Goal: Use online tool/utility: Utilize a website feature to perform a specific function

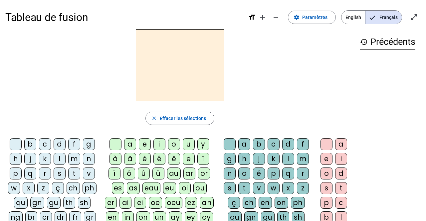
click at [77, 147] on div "f" at bounding box center [74, 144] width 12 height 12
click at [172, 159] on div "ê" at bounding box center [174, 159] width 12 height 12
click at [246, 191] on div "t" at bounding box center [244, 188] width 12 height 12
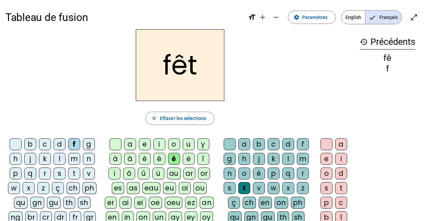
click at [324, 159] on div "e" at bounding box center [327, 159] width 12 height 12
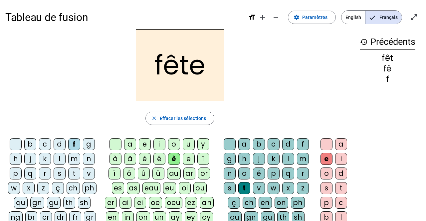
click at [77, 173] on div "t" at bounding box center [74, 174] width 12 height 12
click at [31, 142] on div "b" at bounding box center [30, 144] width 12 height 12
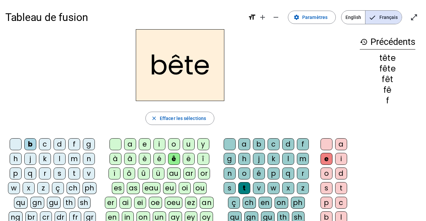
click at [192, 148] on div "u" at bounding box center [189, 144] width 12 height 12
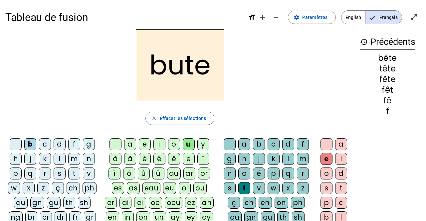
click at [227, 186] on div "s" at bounding box center [230, 188] width 12 height 12
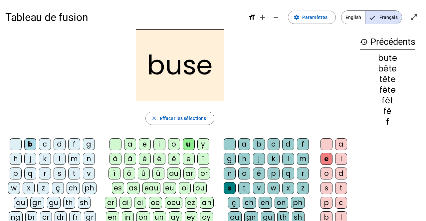
click at [156, 145] on div "i" at bounding box center [159, 144] width 12 height 12
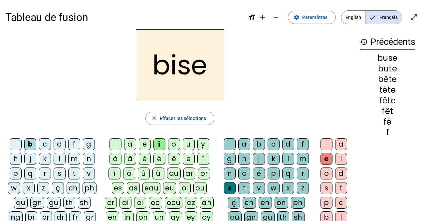
click at [126, 143] on div "a" at bounding box center [130, 144] width 12 height 12
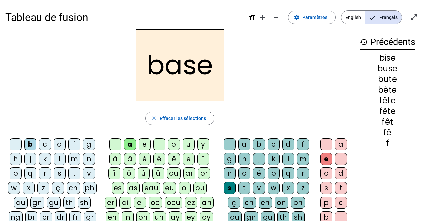
click at [45, 173] on div "r" at bounding box center [45, 174] width 12 height 12
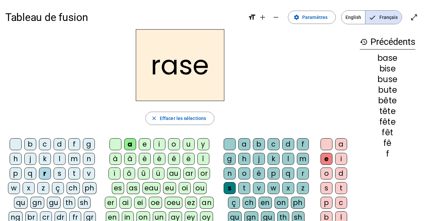
click at [230, 162] on div "g" at bounding box center [230, 159] width 12 height 12
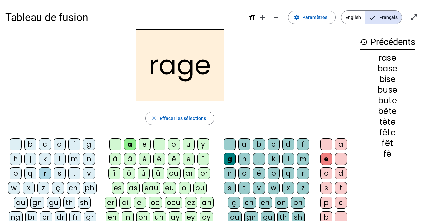
click at [12, 175] on div "p" at bounding box center [16, 174] width 12 height 12
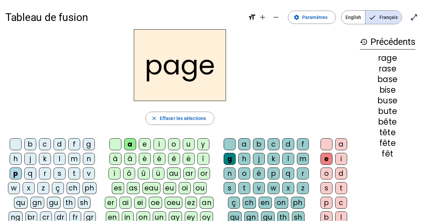
click at [261, 192] on div "v" at bounding box center [259, 188] width 12 height 12
